Goal: Find specific page/section: Find specific page/section

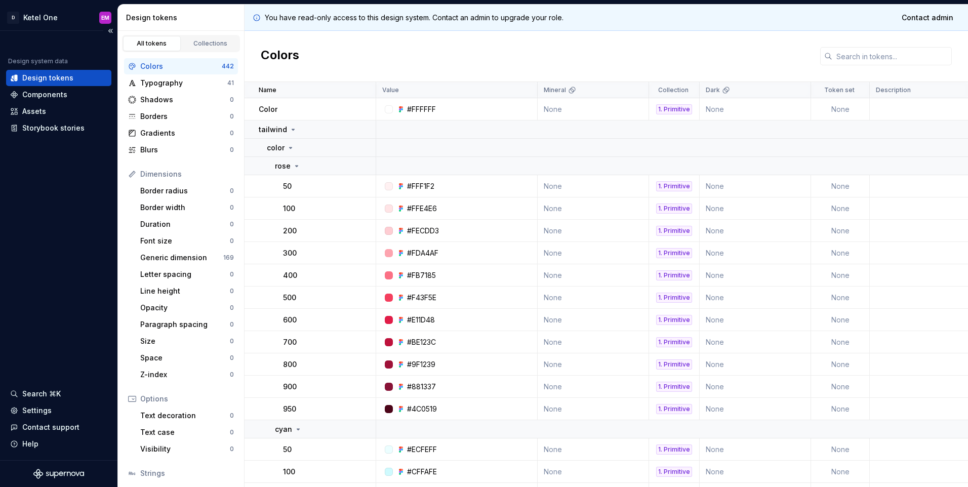
click at [72, 198] on div "Design system data Design tokens Components Assets Storybook stories Search ⌘K …" at bounding box center [58, 245] width 117 height 429
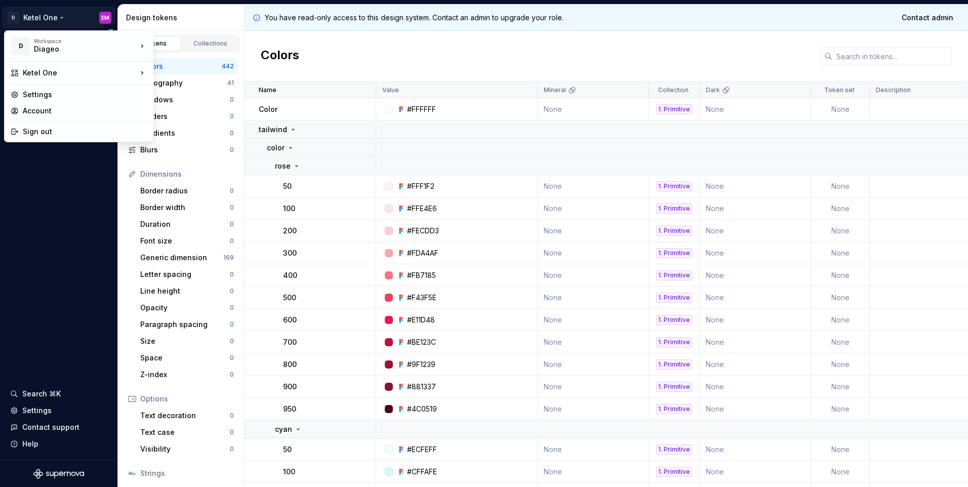
click at [56, 17] on html "D Ketel One EM Design system data Design tokens Components Assets Storybook sto…" at bounding box center [484, 243] width 968 height 487
click at [101, 96] on div "Settings" at bounding box center [85, 95] width 124 height 10
